Goal: Navigation & Orientation: Find specific page/section

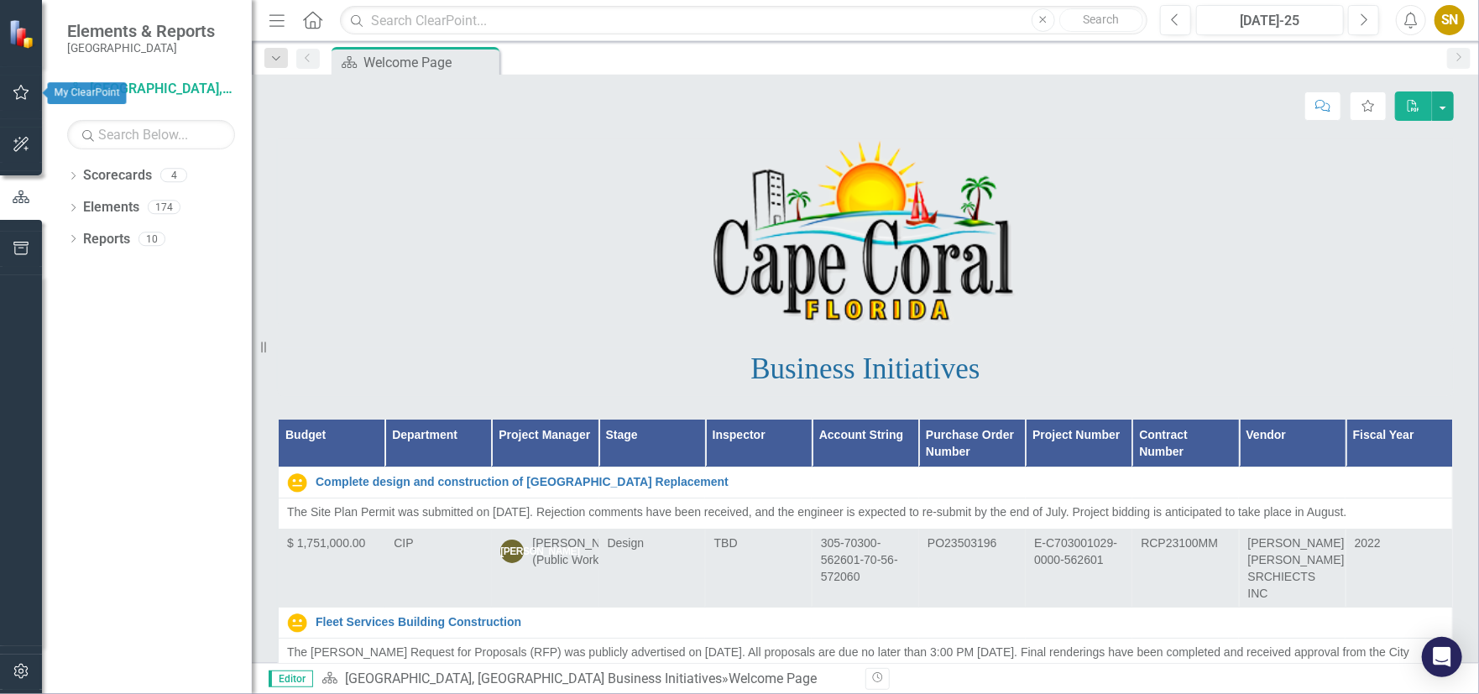
click at [23, 93] on icon "button" at bounding box center [22, 92] width 18 height 13
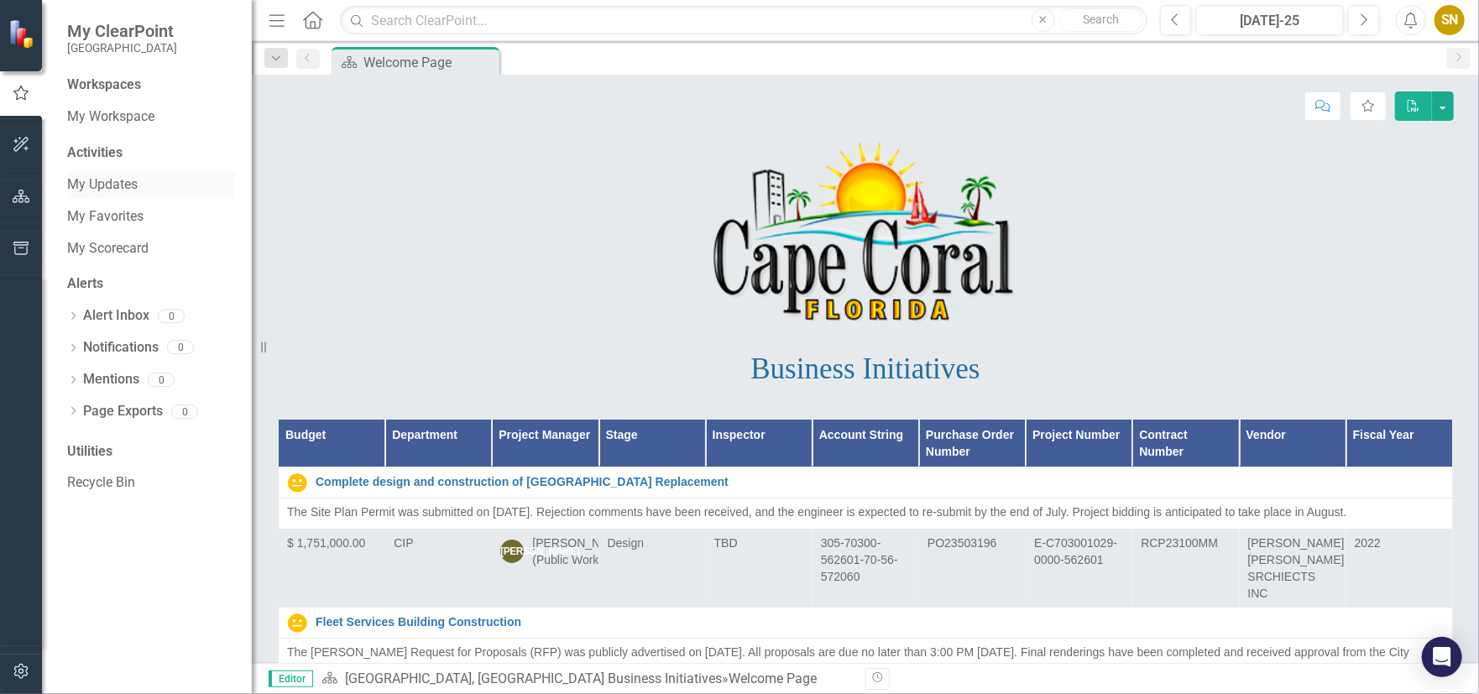
click at [91, 180] on link "My Updates" at bounding box center [151, 184] width 168 height 19
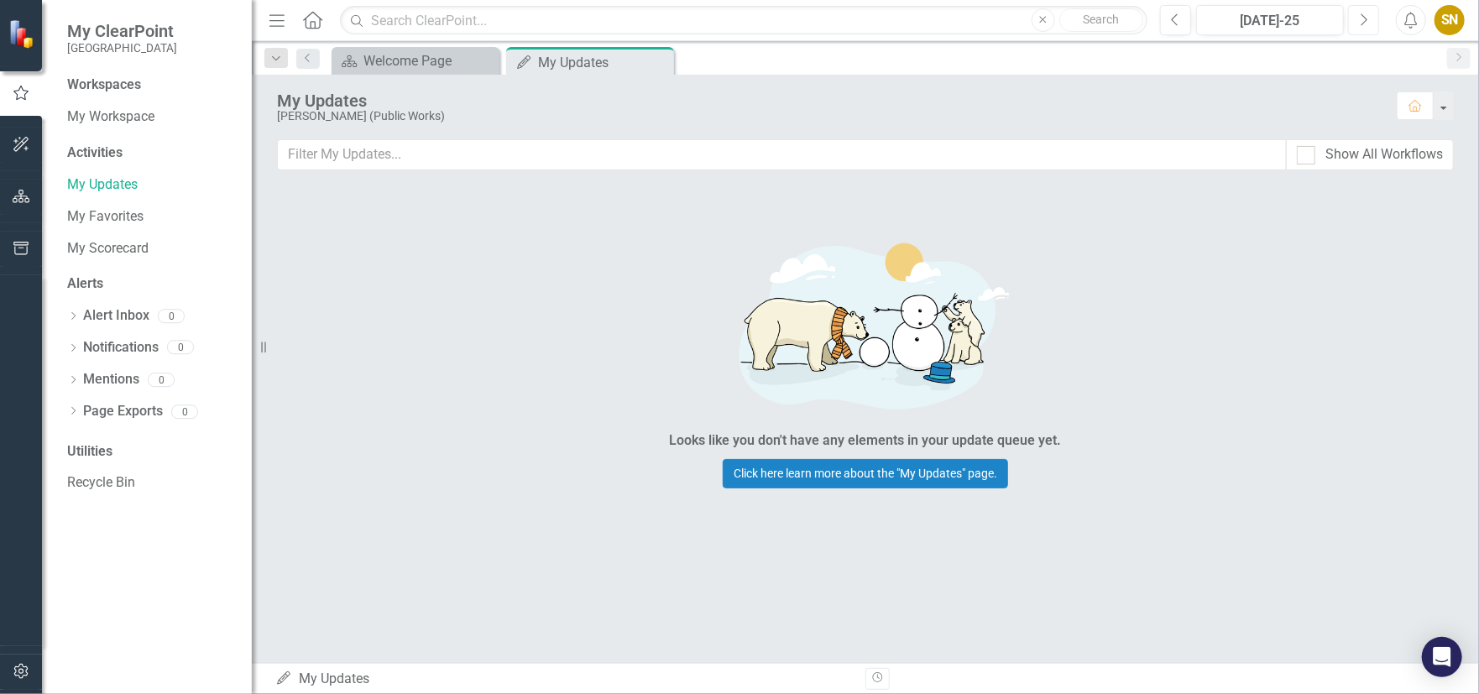
click at [1370, 14] on button "Next" at bounding box center [1363, 20] width 31 height 30
click at [527, 63] on icon "My Updates" at bounding box center [523, 61] width 17 height 13
click at [390, 70] on div "Welcome Page" at bounding box center [418, 60] width 111 height 21
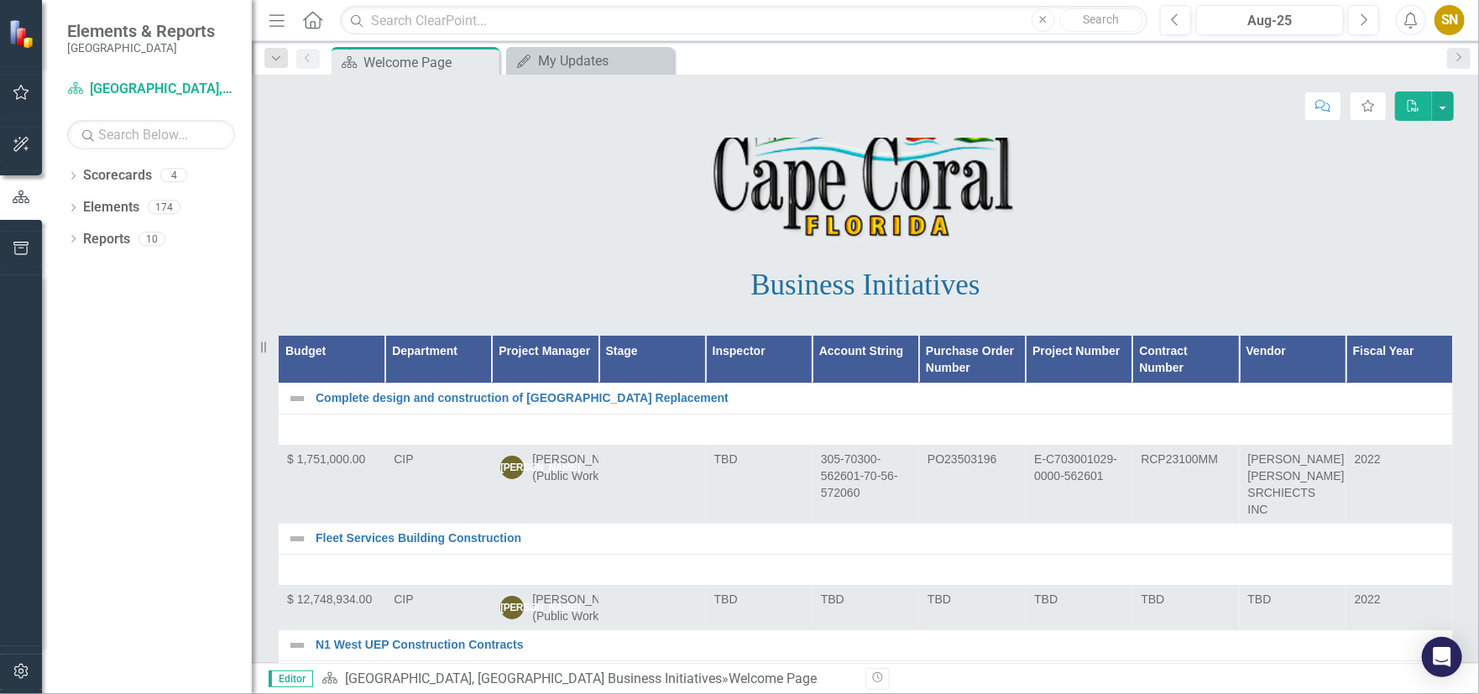
click at [550, 362] on th "Project Manager" at bounding box center [545, 360] width 107 height 48
click at [581, 364] on th "Project Manager Sort Ascending" at bounding box center [545, 360] width 107 height 48
click at [581, 374] on th "Project Manager Sort Descending" at bounding box center [545, 360] width 107 height 48
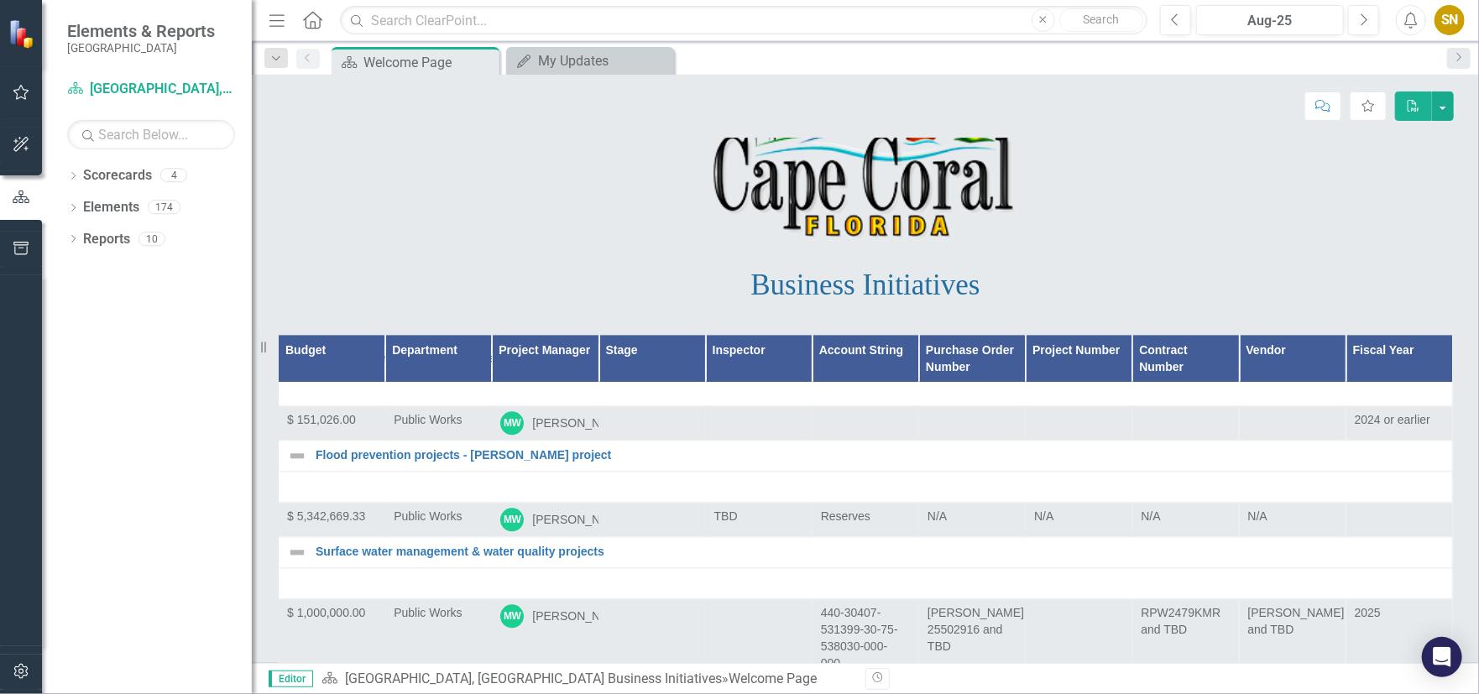
scroll to position [6212, 0]
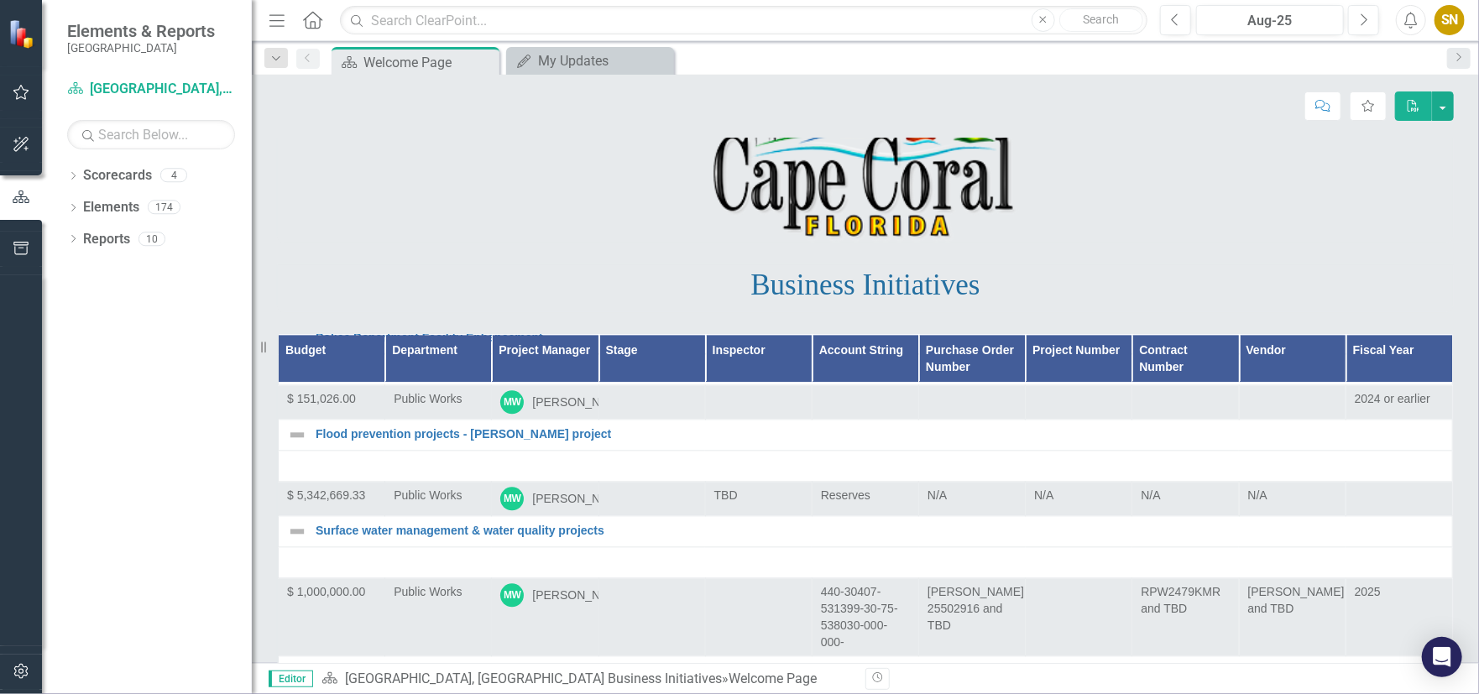
click at [578, 348] on th "Project Manager" at bounding box center [545, 359] width 107 height 48
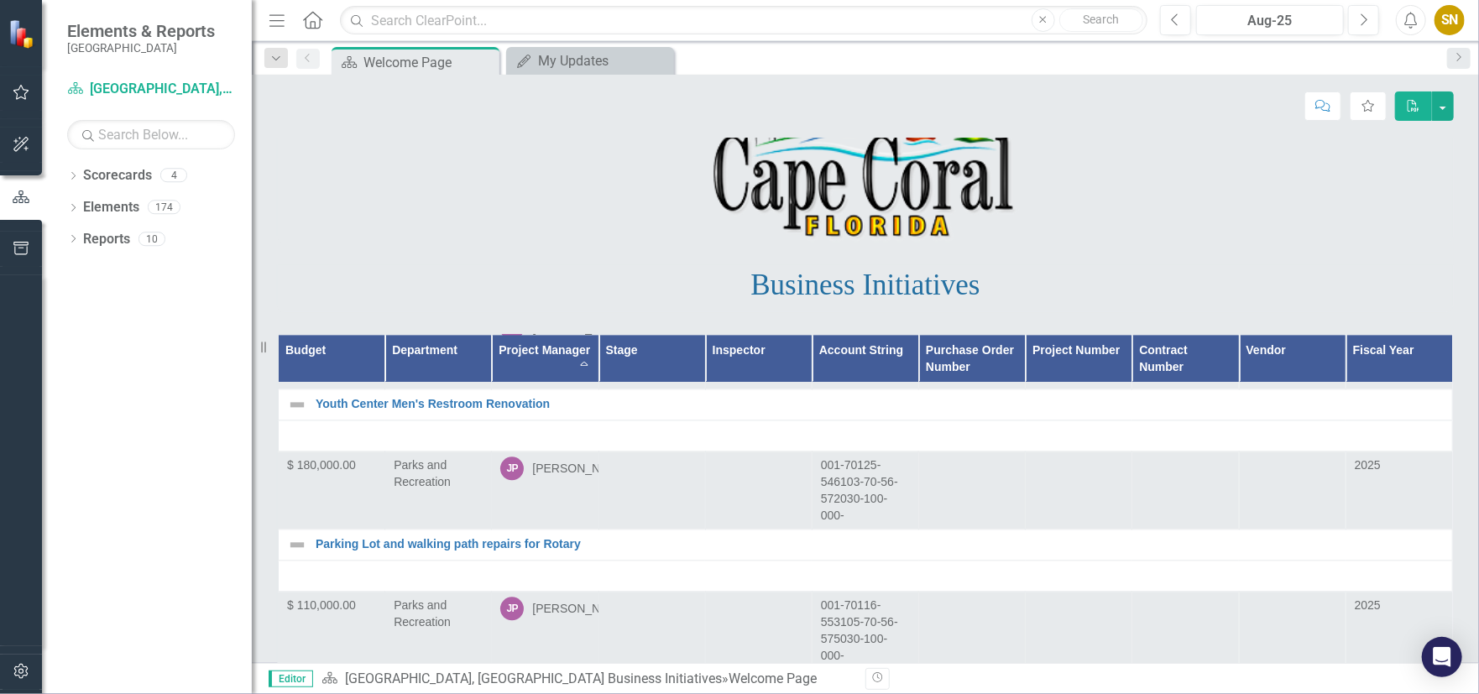
click at [578, 364] on th "Project Manager Sort Ascending" at bounding box center [545, 359] width 107 height 48
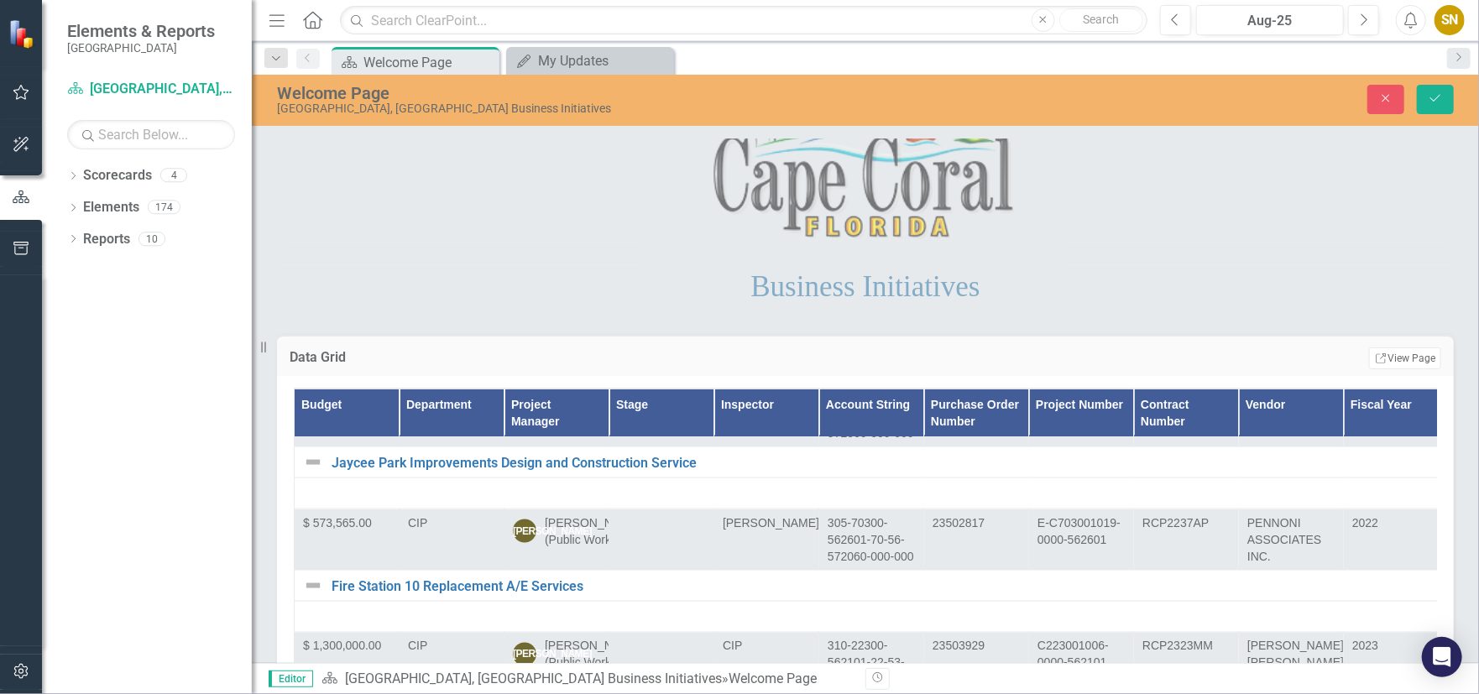
scroll to position [1678, 0]
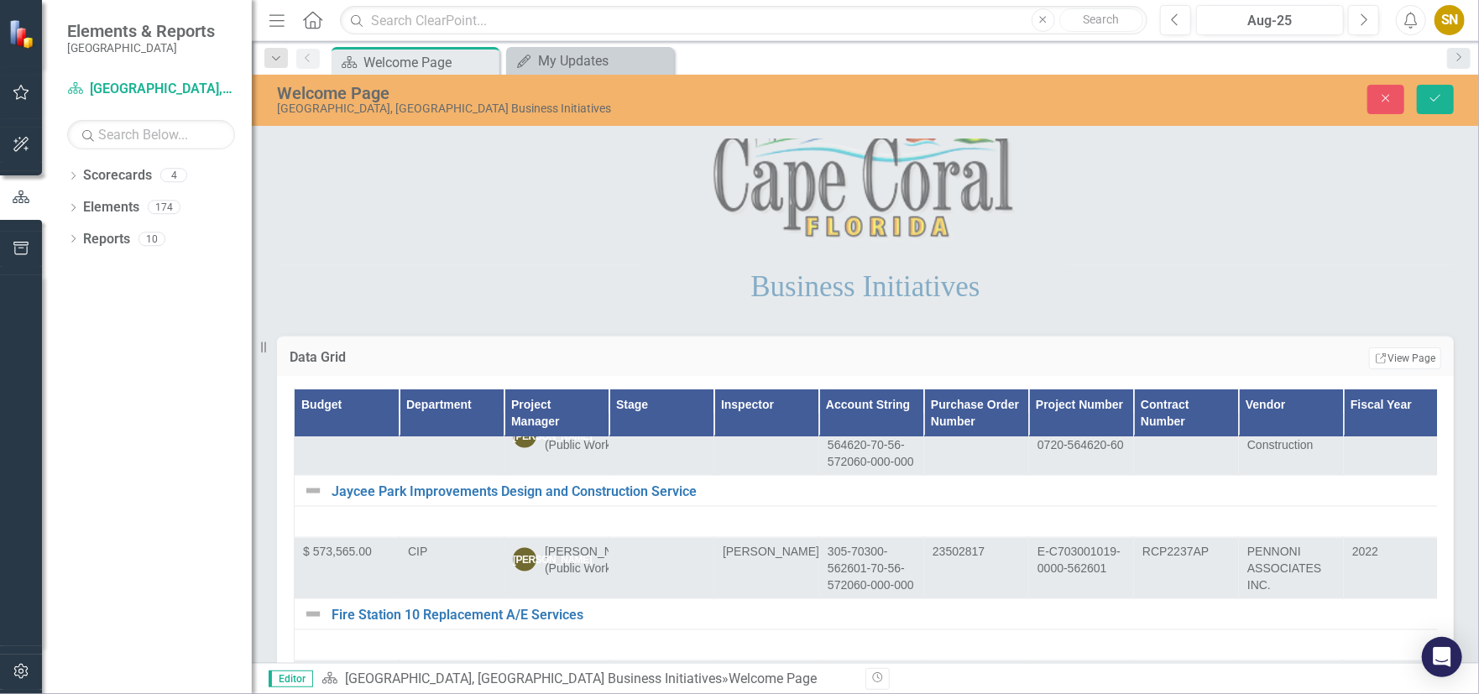
click at [469, 406] on th "Department" at bounding box center [452, 413] width 105 height 48
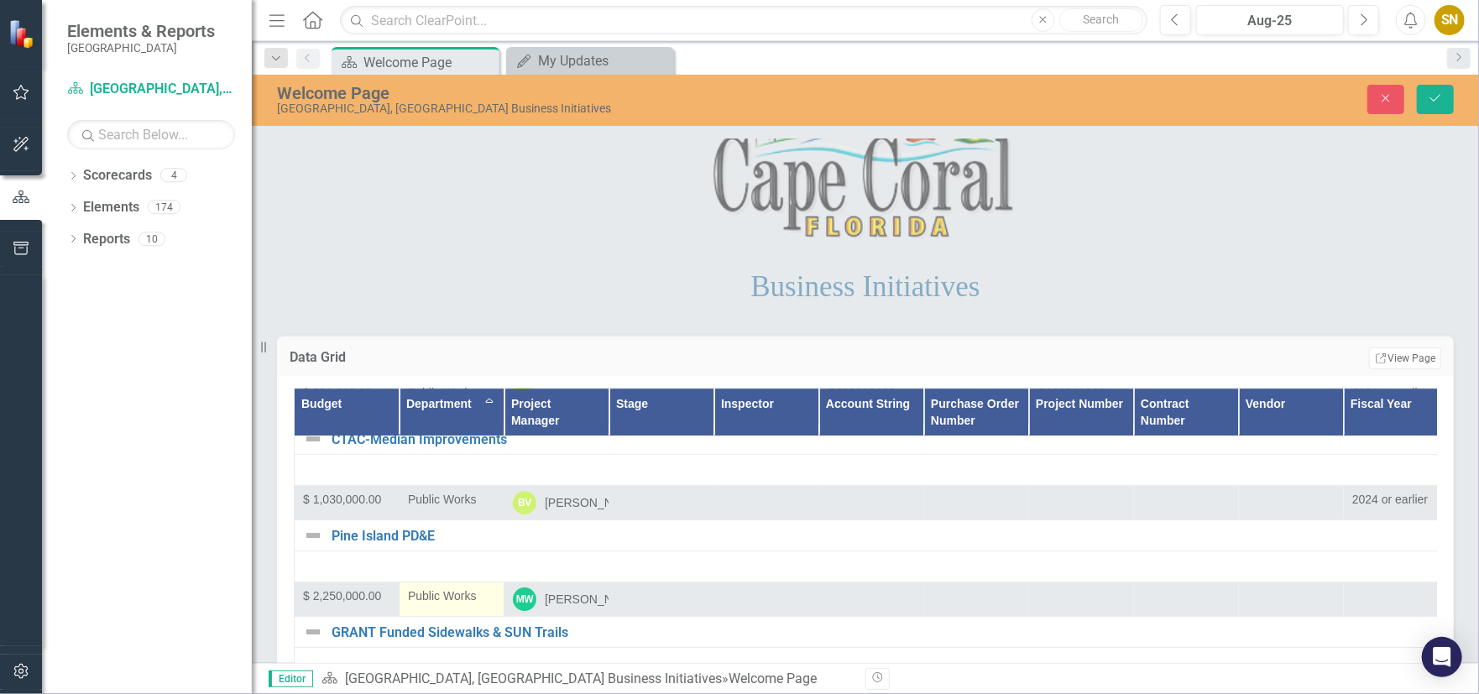
scroll to position [10828, 0]
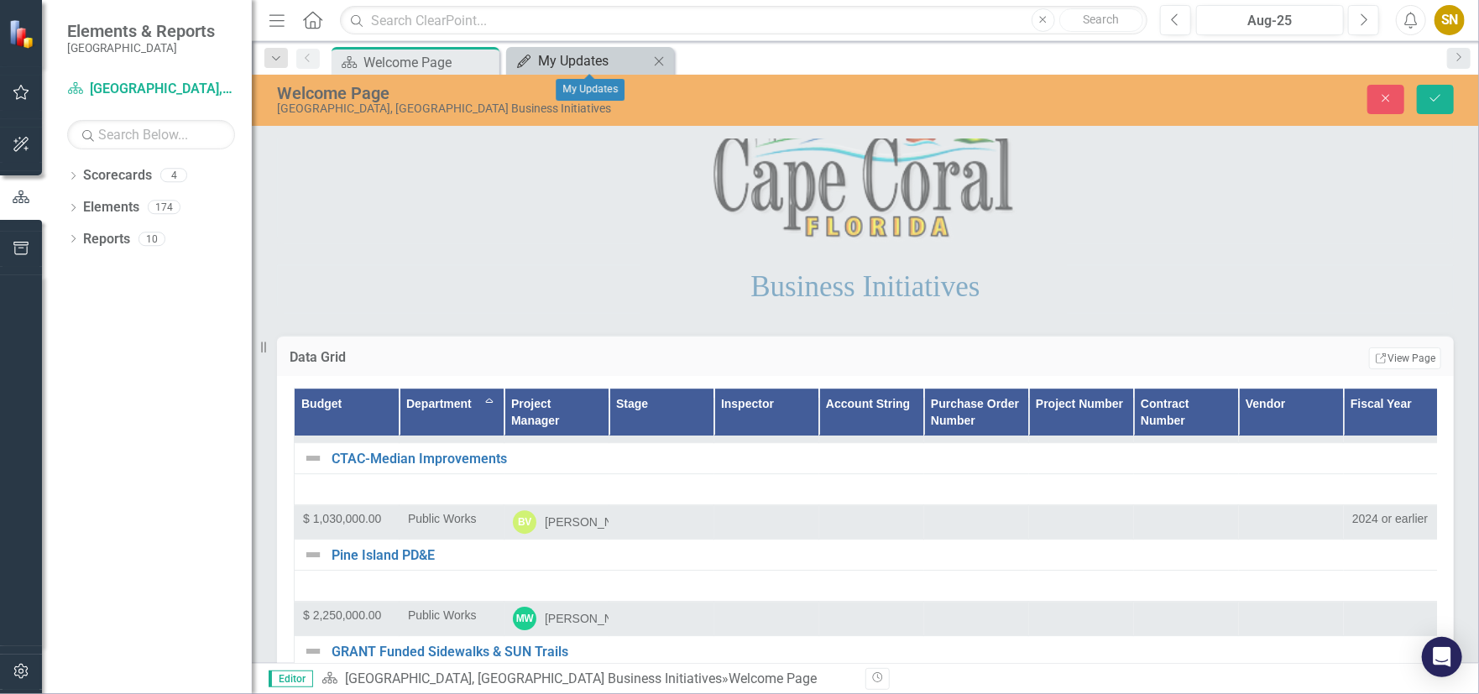
click at [615, 66] on div "My Updates" at bounding box center [593, 60] width 111 height 21
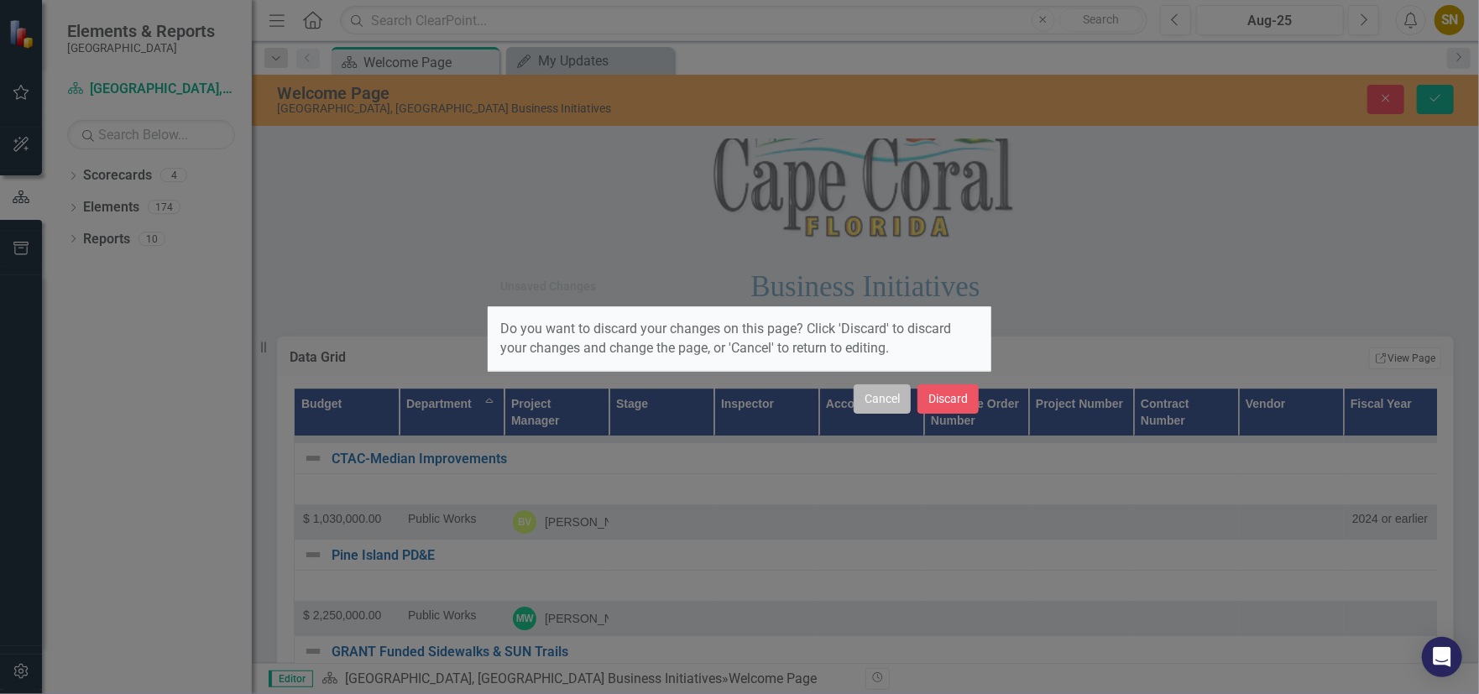
click at [879, 407] on button "Cancel" at bounding box center [882, 398] width 57 height 29
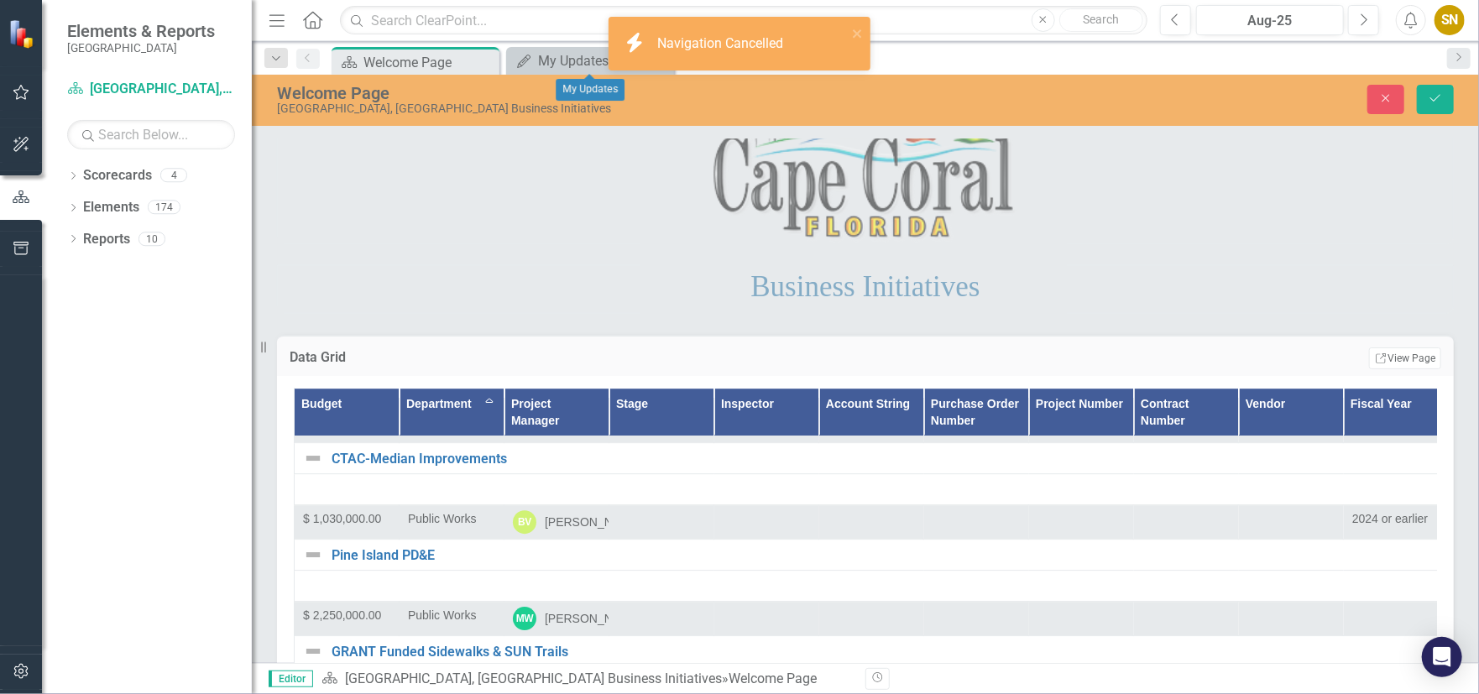
drag, startPoint x: 44, startPoint y: 94, endPoint x: 30, endPoint y: 94, distance: 14.3
click at [37, 94] on div "Elements & Reports Cape Coral Scorecard [GEOGRAPHIC_DATA], [GEOGRAPHIC_DATA] Bu…" at bounding box center [126, 347] width 252 height 694
click at [25, 94] on icon "button" at bounding box center [22, 92] width 18 height 13
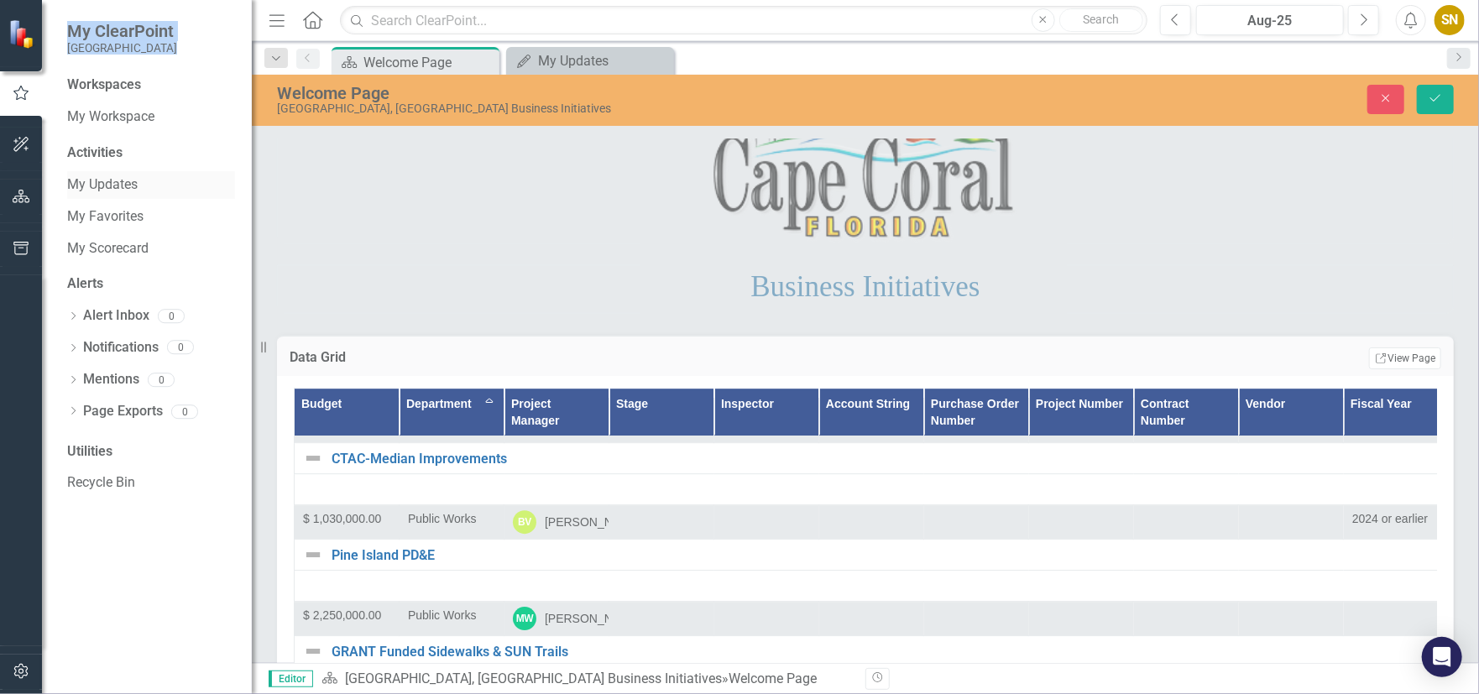
click at [124, 182] on link "My Updates" at bounding box center [151, 184] width 168 height 19
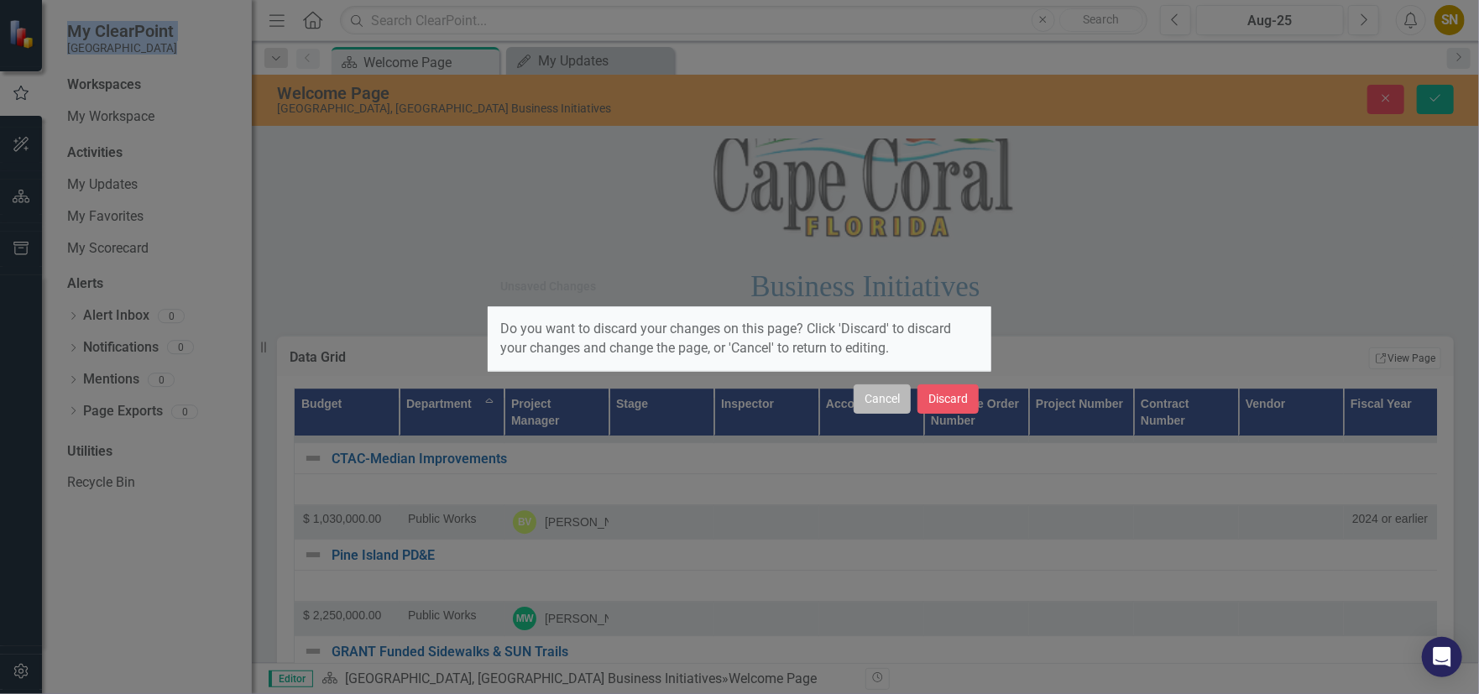
click at [886, 387] on button "Cancel" at bounding box center [882, 398] width 57 height 29
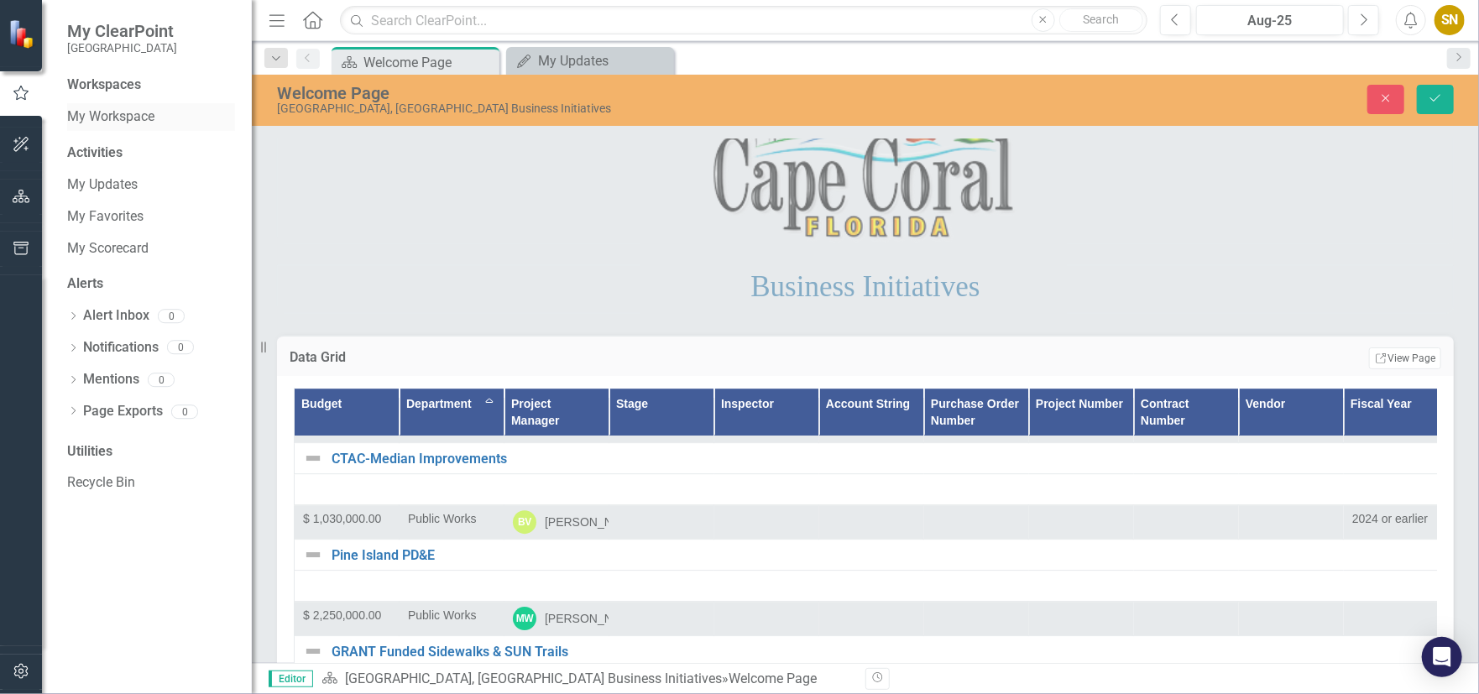
click at [85, 127] on div "My Workspace" at bounding box center [151, 117] width 168 height 28
click at [86, 123] on link "My Workspace" at bounding box center [151, 116] width 168 height 19
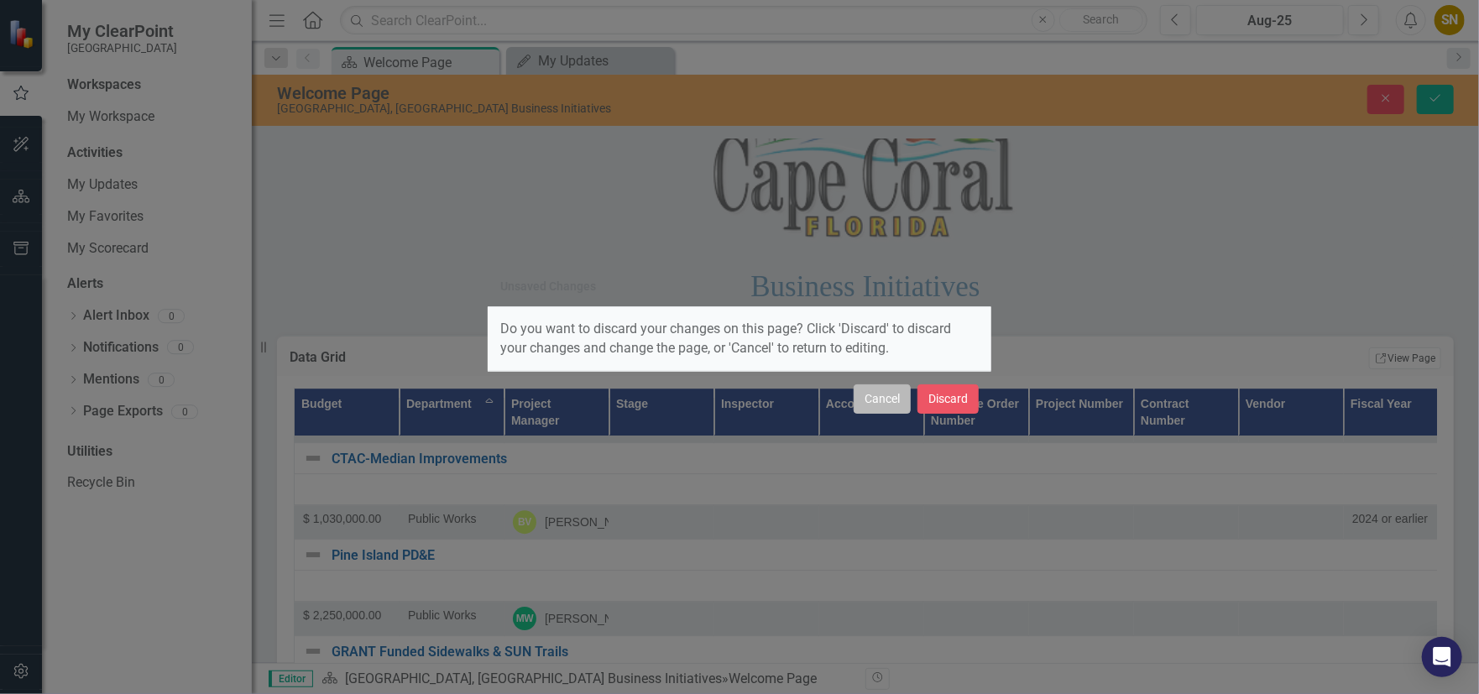
click at [897, 399] on button "Cancel" at bounding box center [882, 398] width 57 height 29
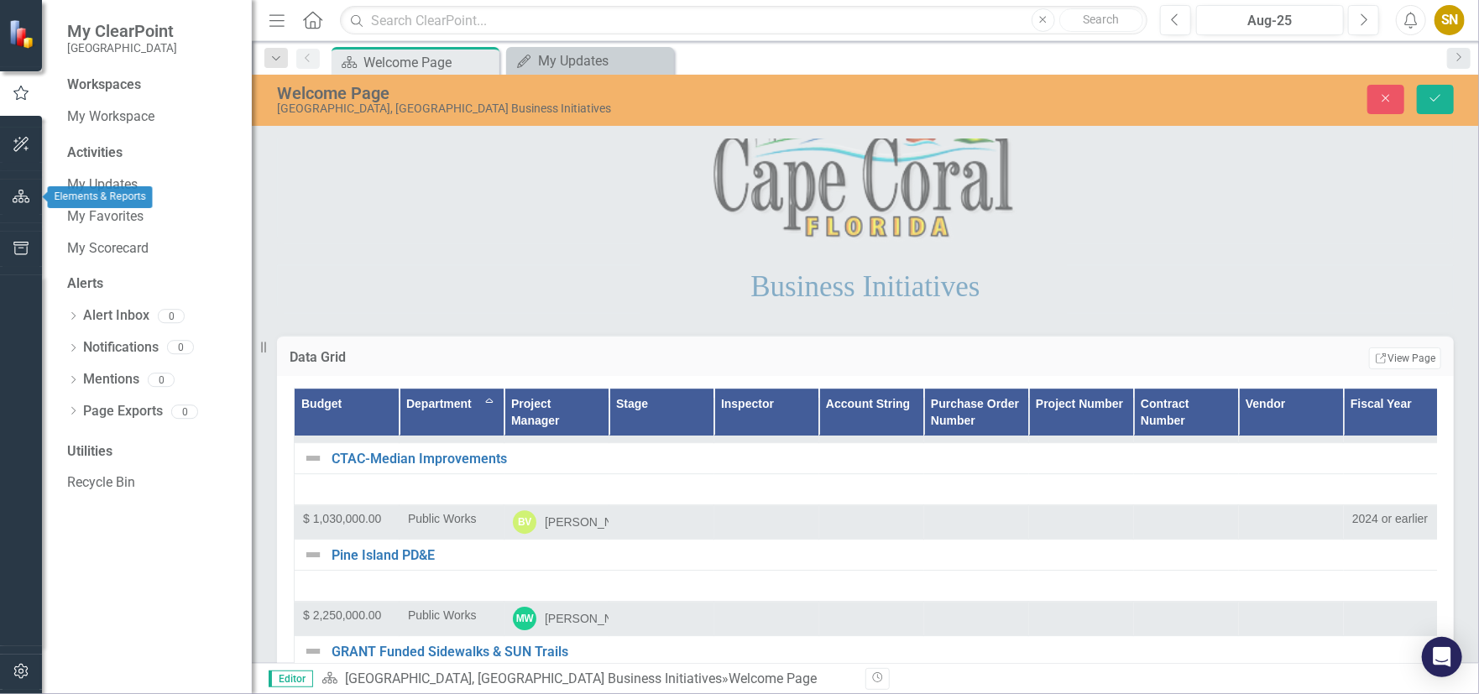
click at [12, 184] on button "button" at bounding box center [22, 197] width 38 height 35
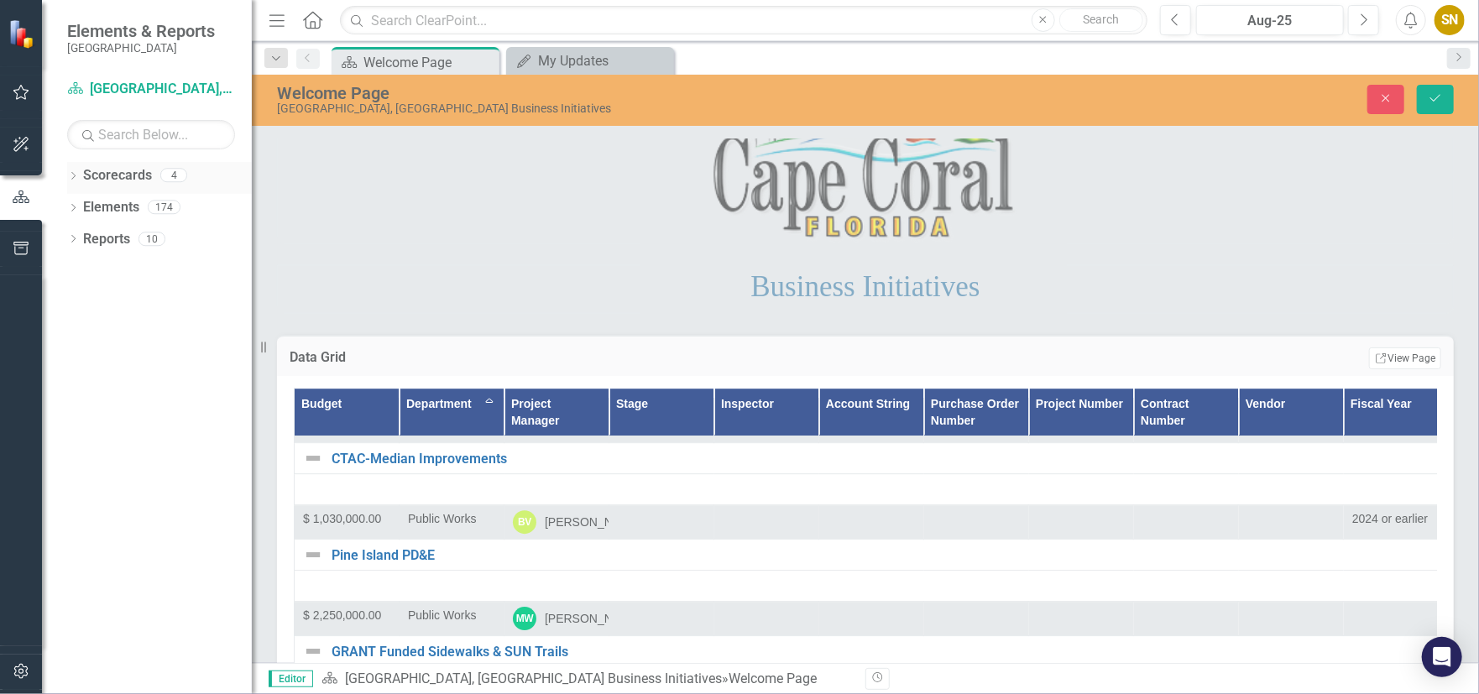
click at [132, 183] on link "Scorecards" at bounding box center [117, 175] width 69 height 19
click at [112, 234] on link "Reports" at bounding box center [106, 239] width 47 height 19
click at [115, 245] on link "Reports" at bounding box center [106, 239] width 47 height 19
click at [130, 173] on link "Scorecards" at bounding box center [117, 175] width 69 height 19
click at [134, 177] on link "Scorecards" at bounding box center [117, 175] width 69 height 19
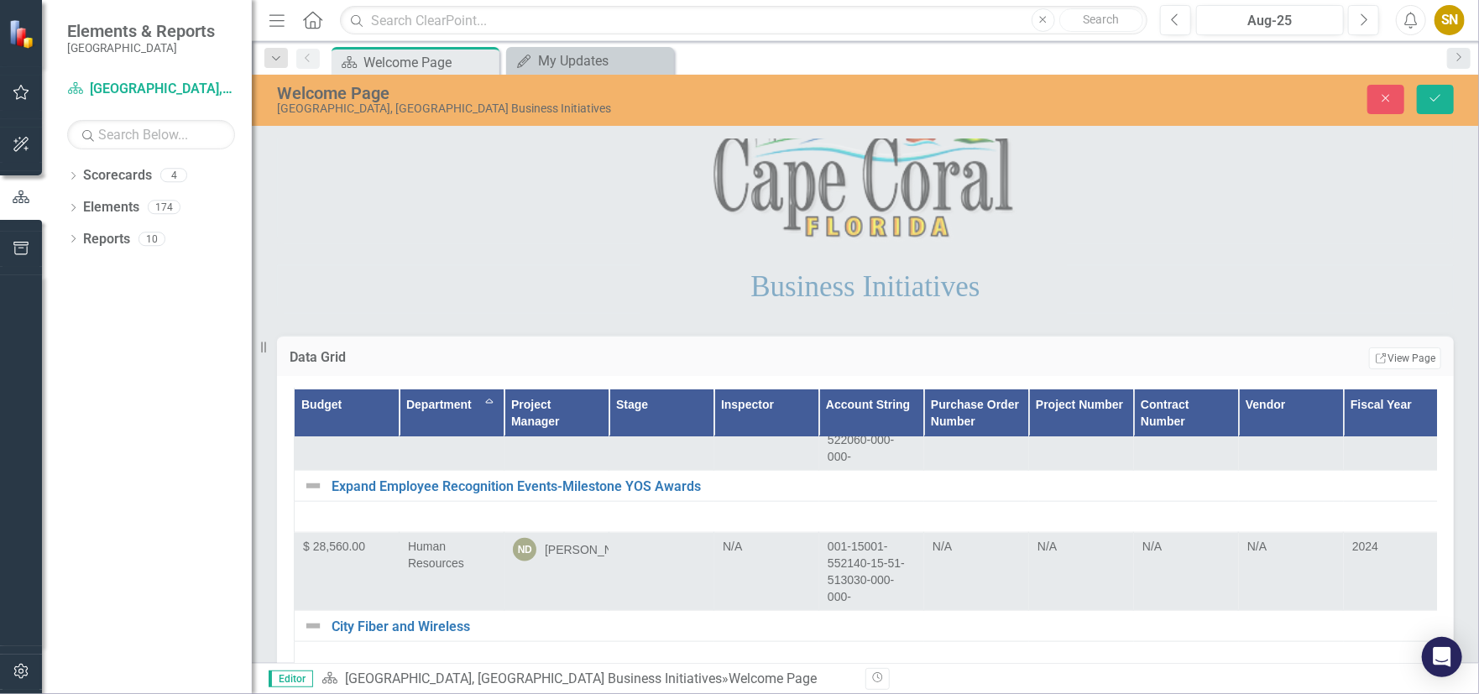
scroll to position [4449, 0]
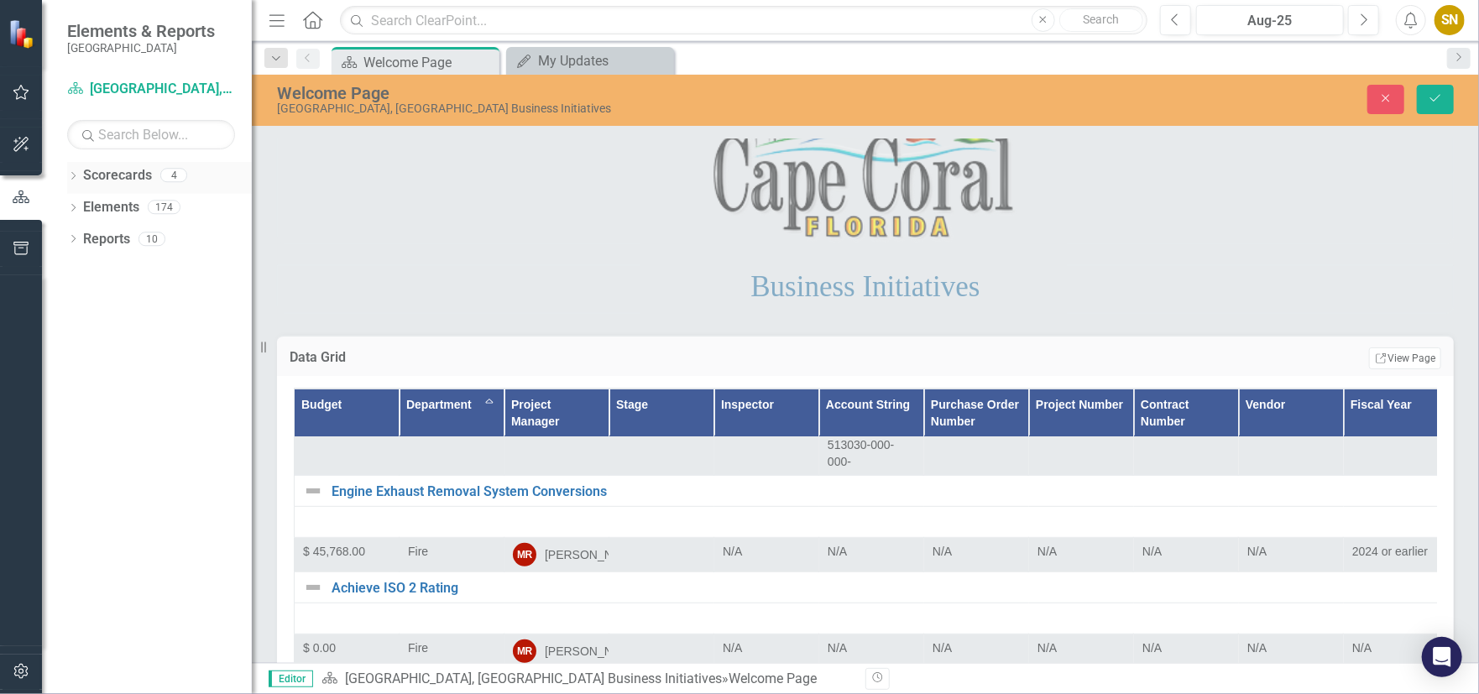
click at [123, 186] on div "Scorecards" at bounding box center [117, 176] width 69 height 28
click at [121, 184] on link "Scorecards" at bounding box center [117, 175] width 69 height 19
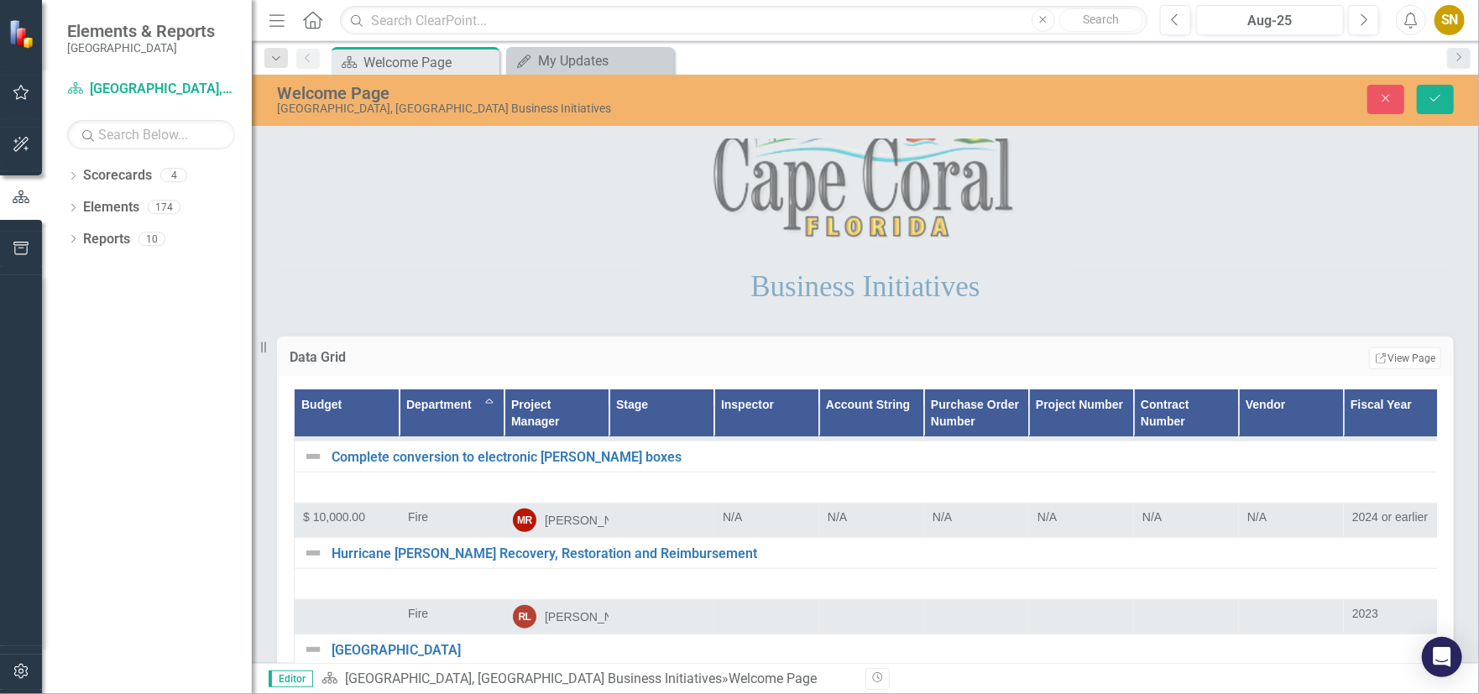
scroll to position [4617, 0]
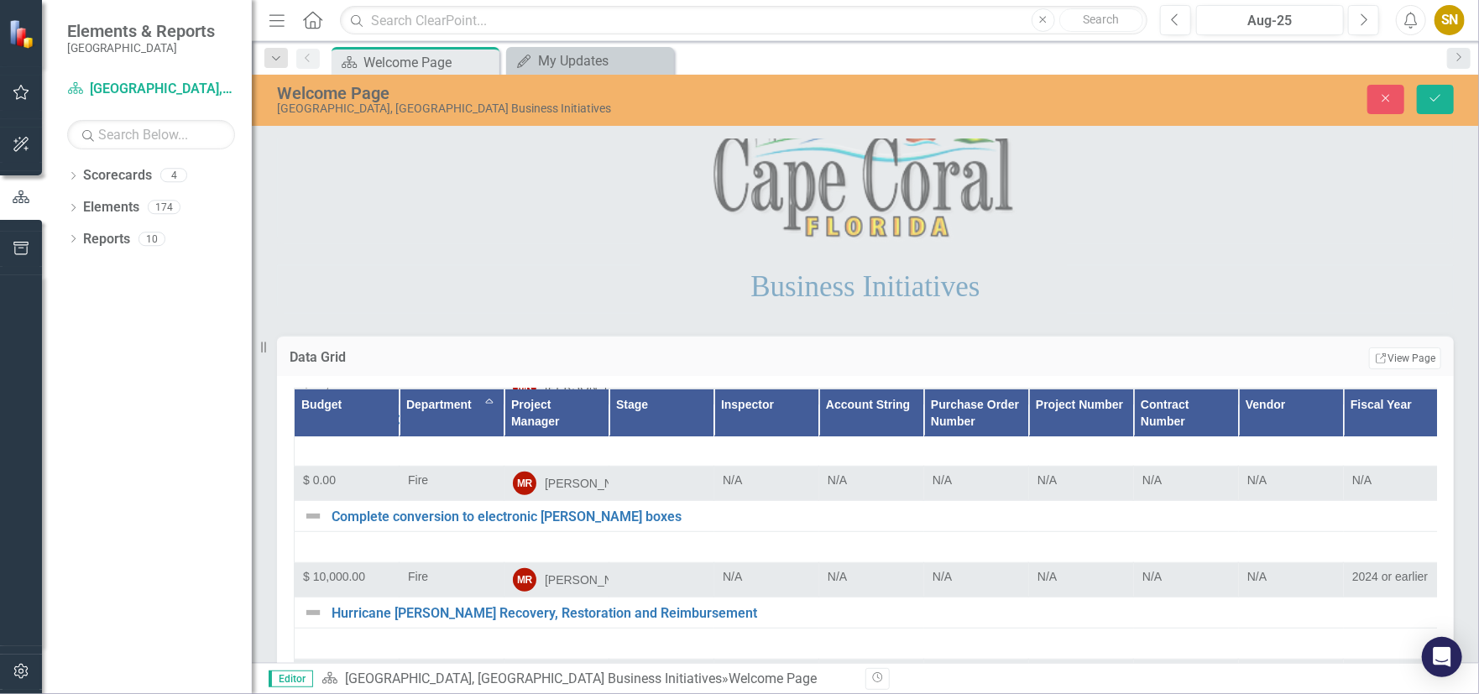
click at [365, 404] on th "Budget" at bounding box center [347, 413] width 105 height 48
click at [470, 405] on th "Department" at bounding box center [452, 413] width 105 height 48
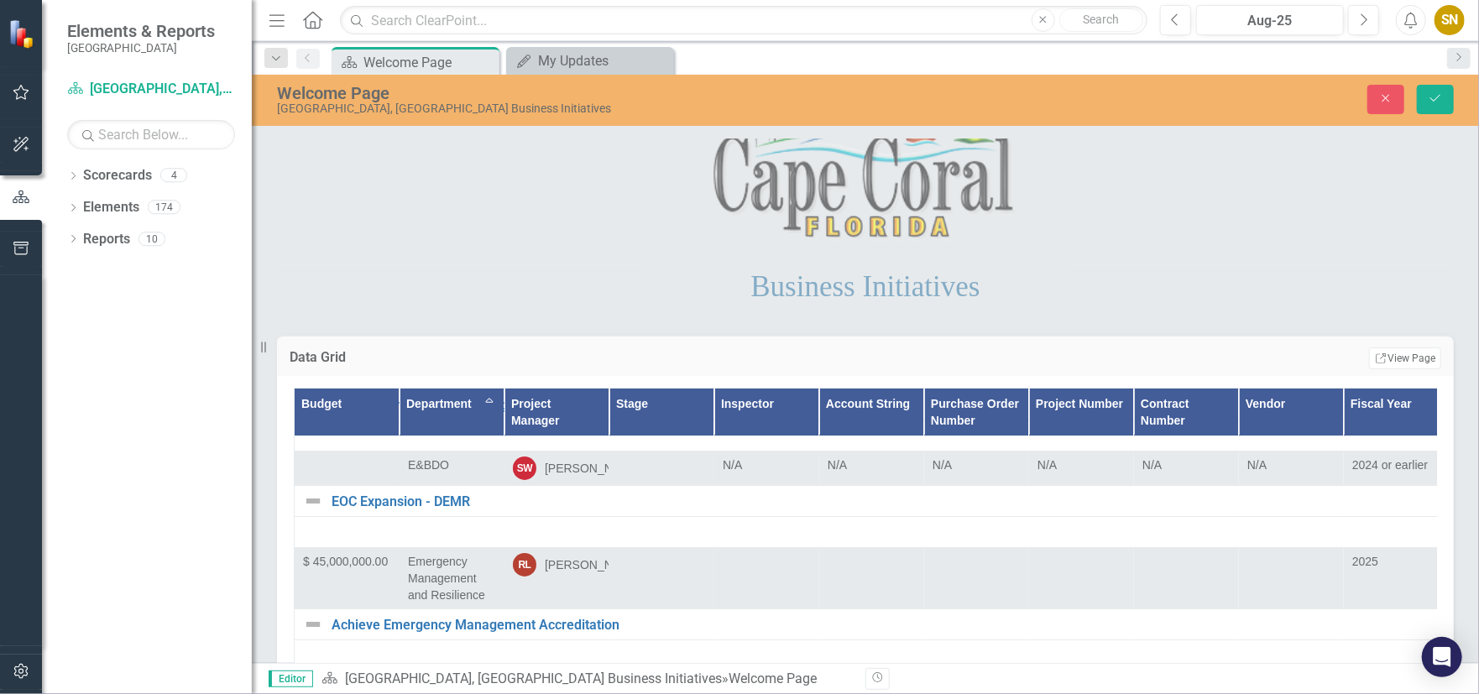
scroll to position [3190, 0]
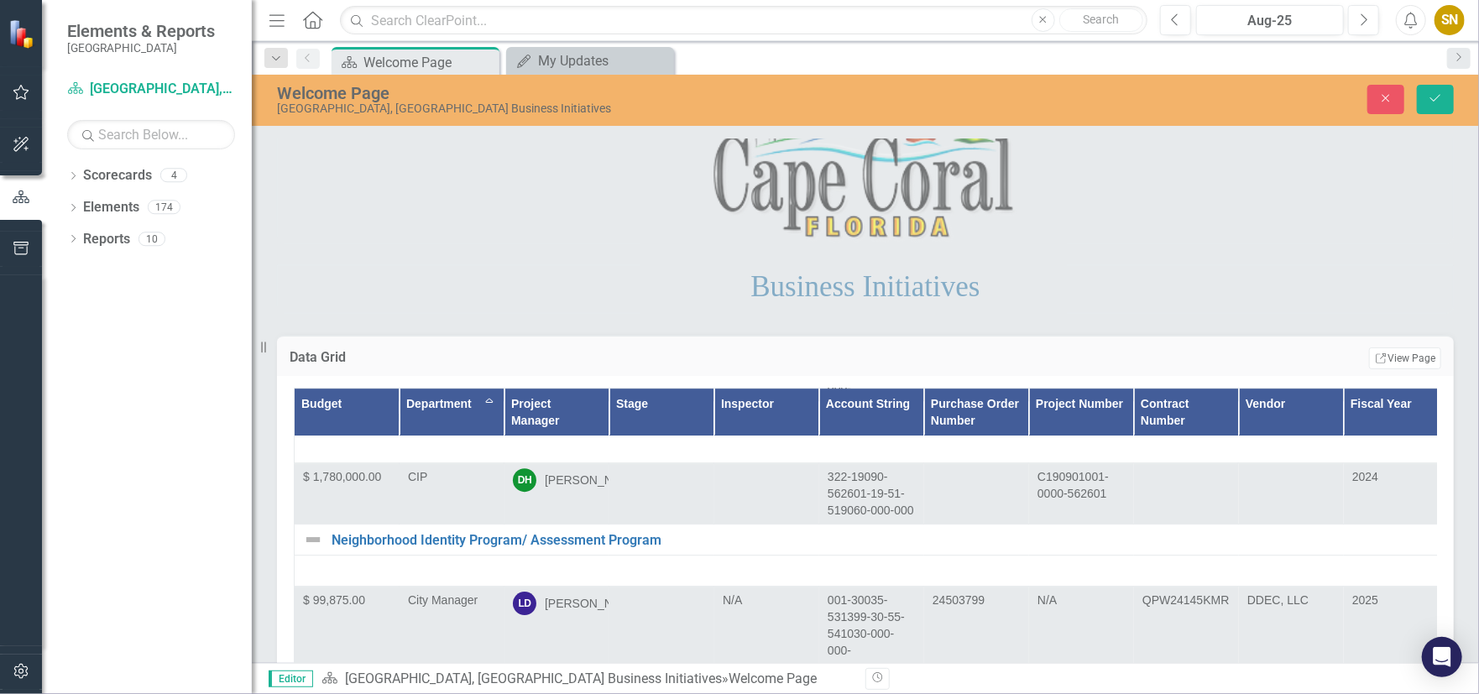
click at [487, 400] on th "Department Sort Ascending" at bounding box center [452, 413] width 105 height 48
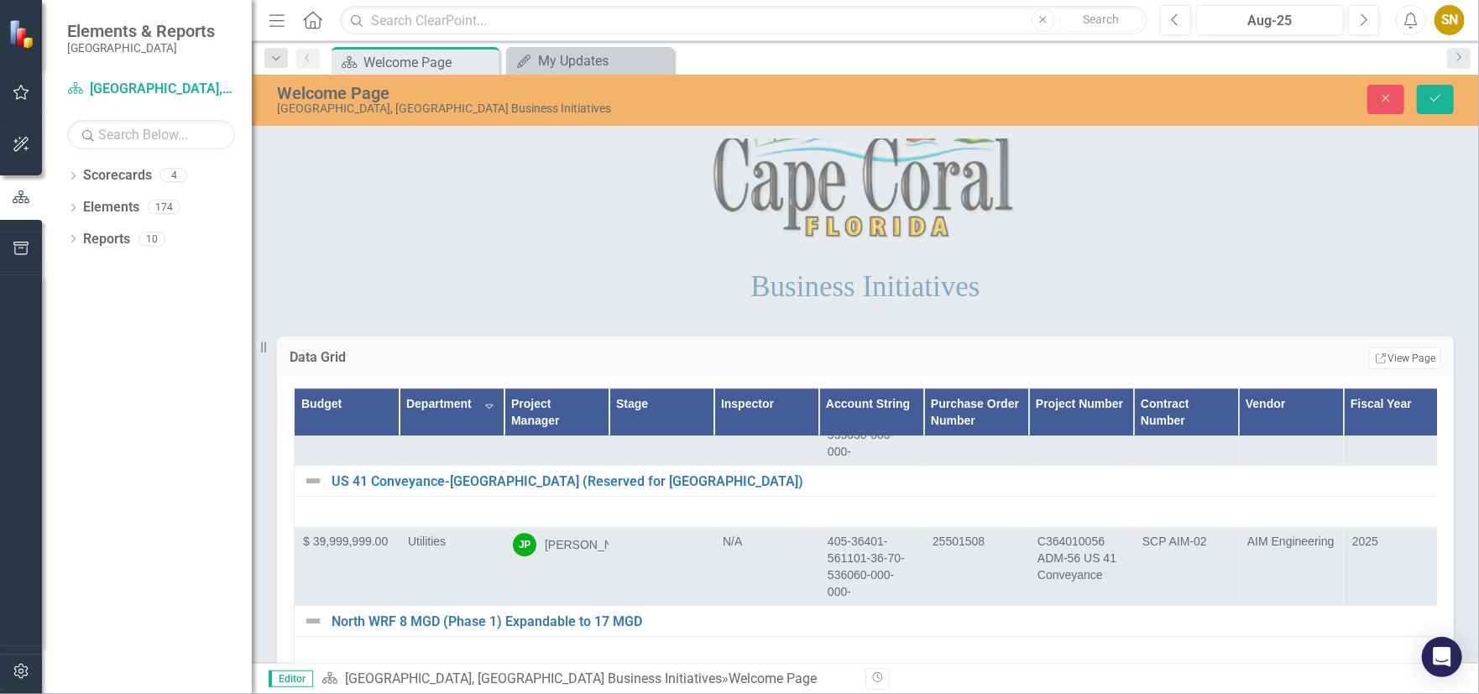
click at [485, 406] on th "Department Sort Descending" at bounding box center [452, 413] width 105 height 48
click at [485, 406] on th "Department" at bounding box center [452, 413] width 105 height 48
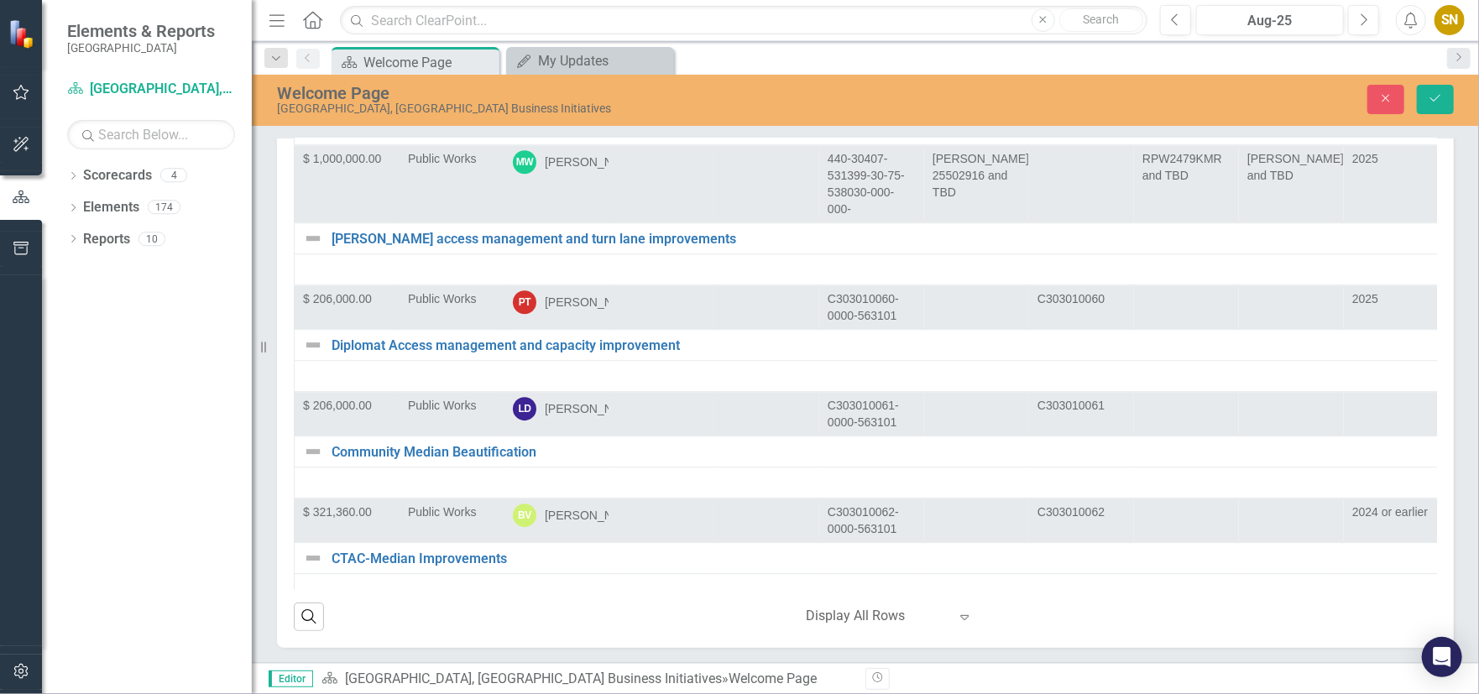
scroll to position [10409, 0]
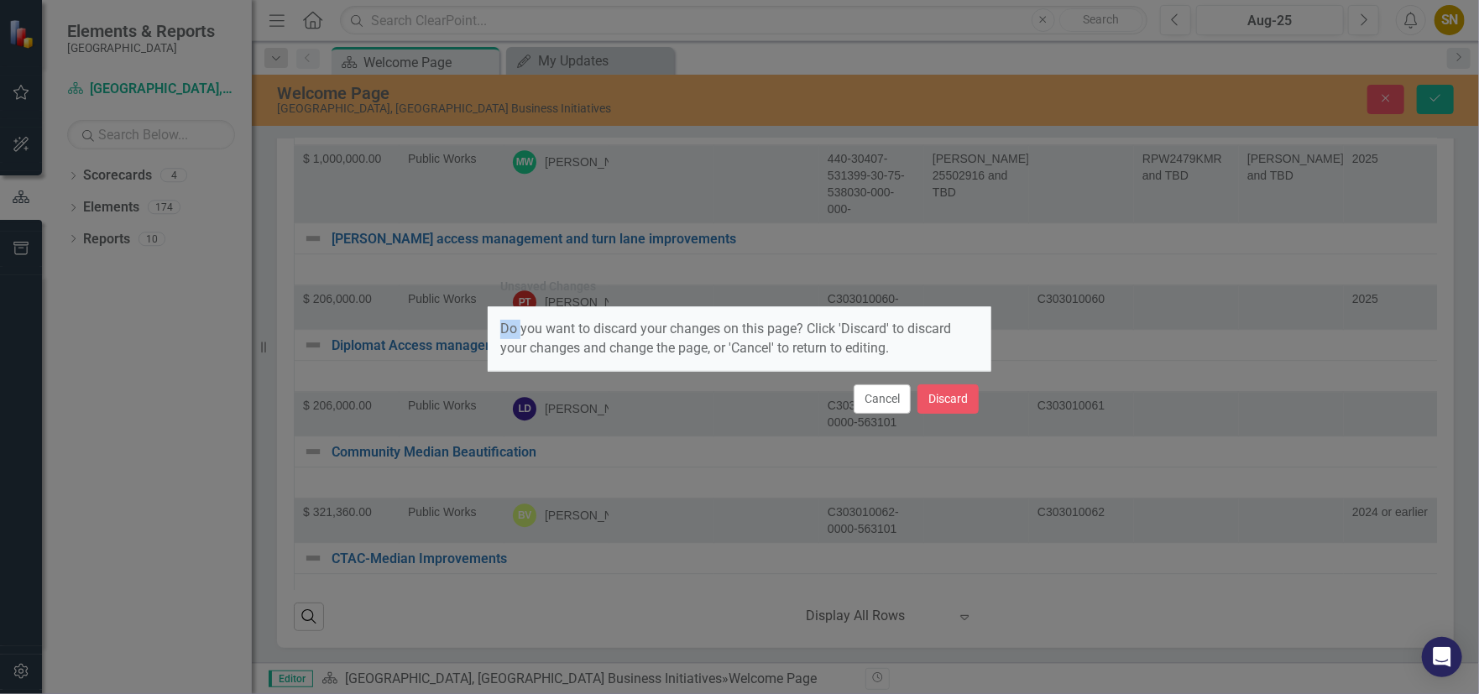
click at [393, 316] on div "Unsaved Changes Do you want to discard your changes on this page? Click 'Discar…" at bounding box center [739, 347] width 1479 height 694
click at [891, 406] on button "Cancel" at bounding box center [882, 398] width 57 height 29
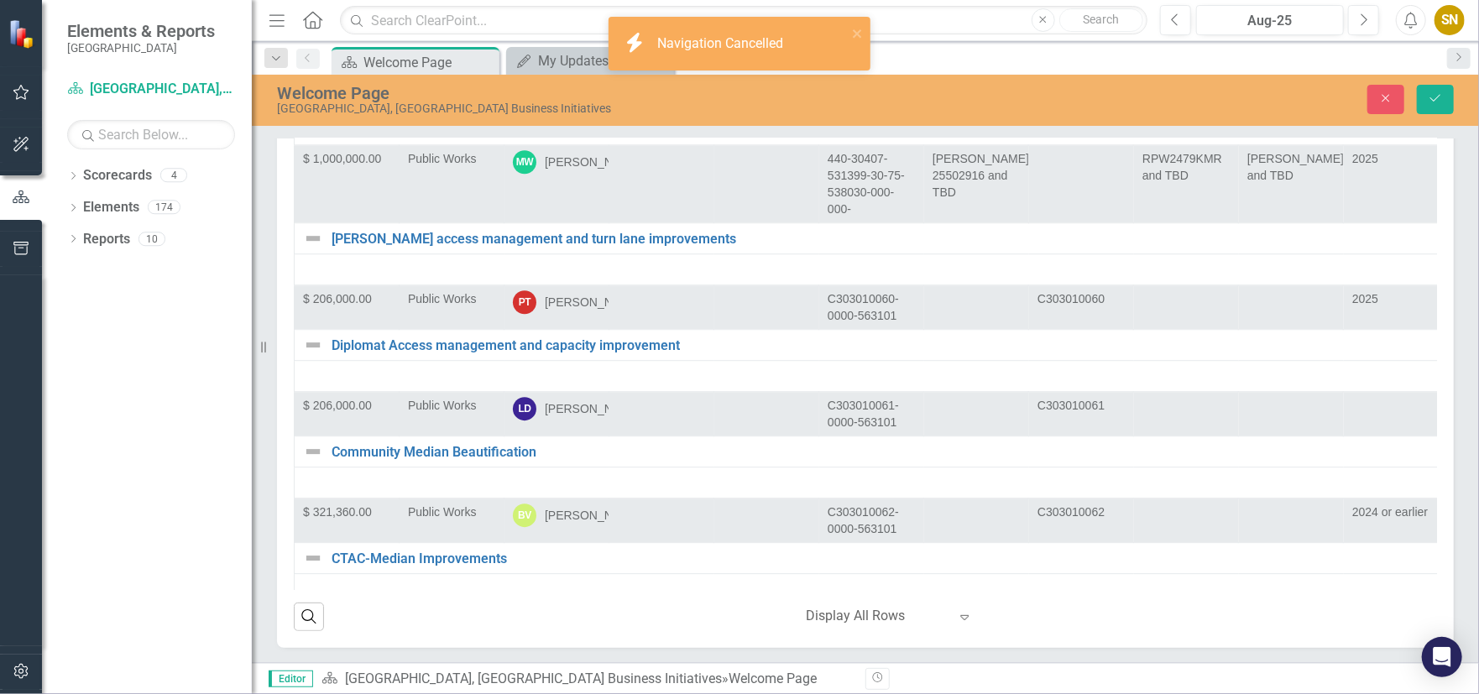
scroll to position [10828, 0]
